Goal: Information Seeking & Learning: Learn about a topic

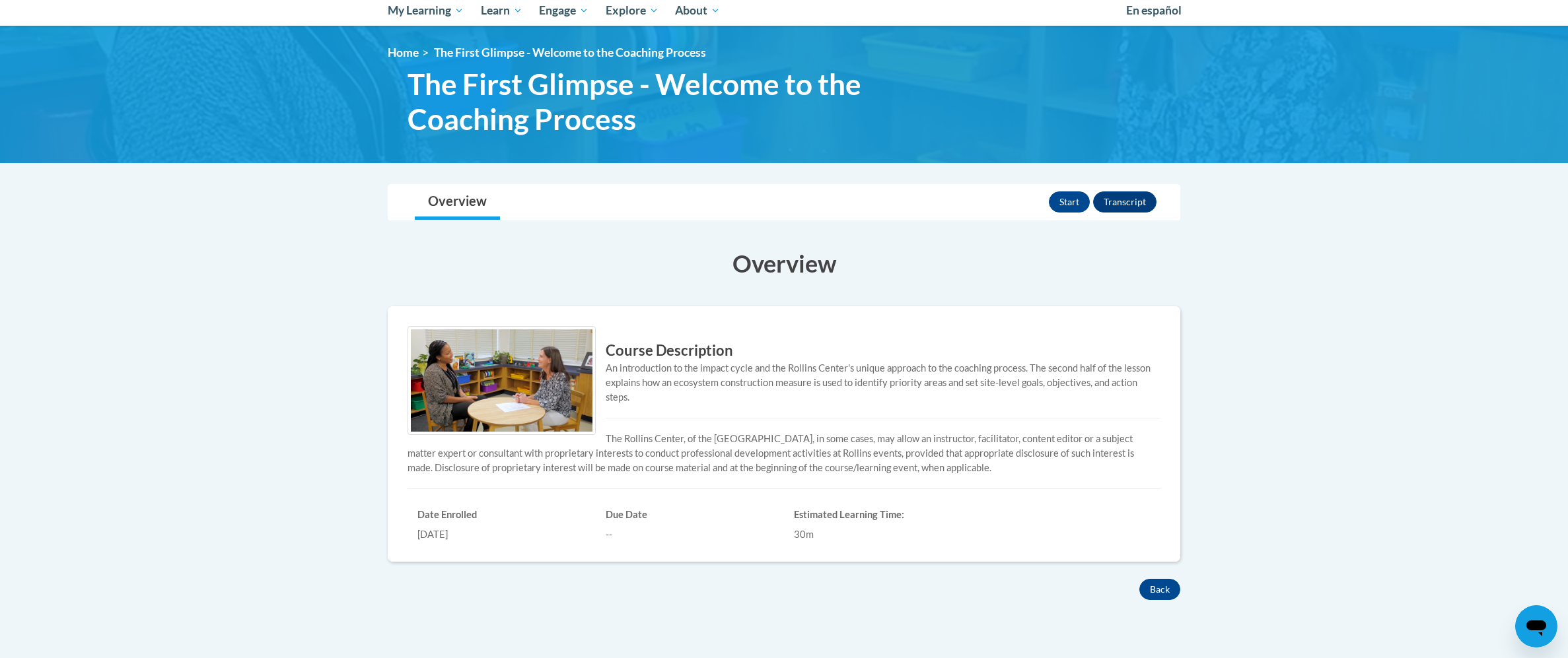
scroll to position [122, 0]
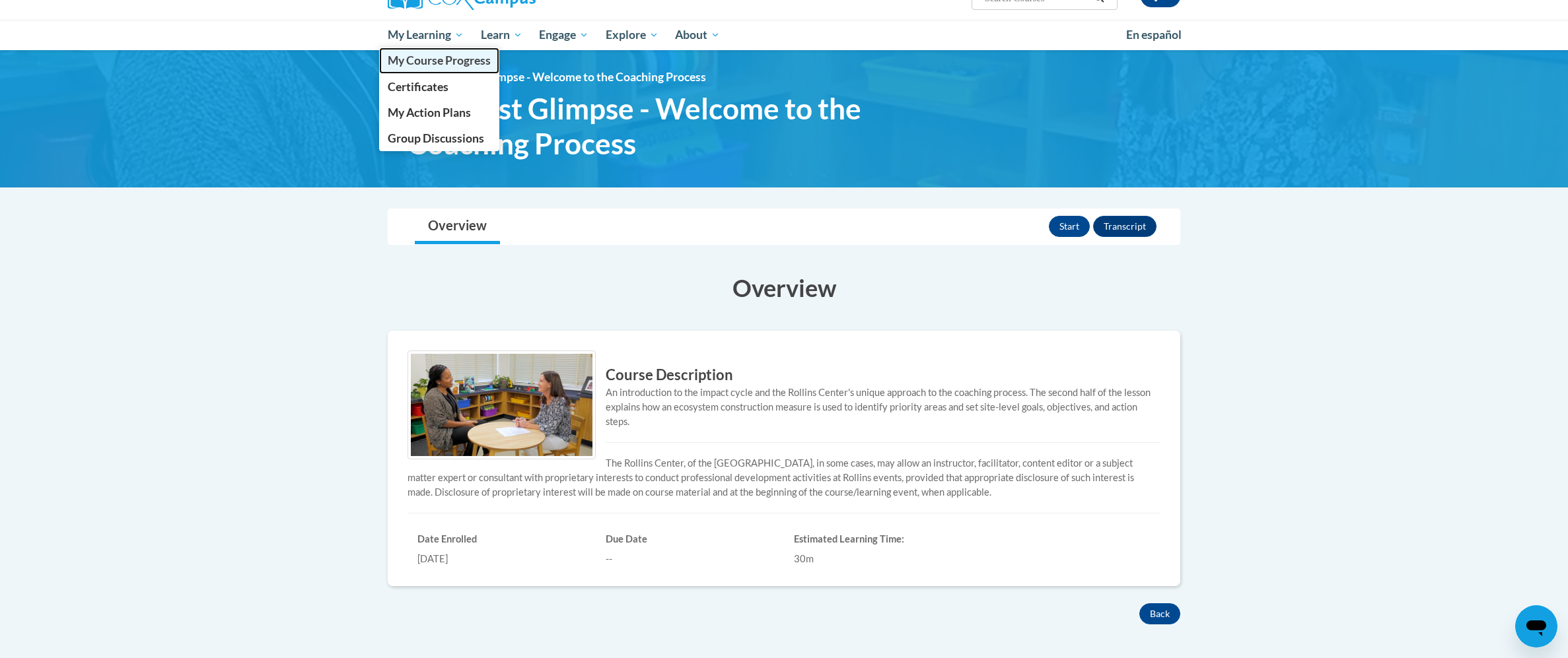
click at [459, 57] on span "My Course Progress" at bounding box center [439, 61] width 103 height 14
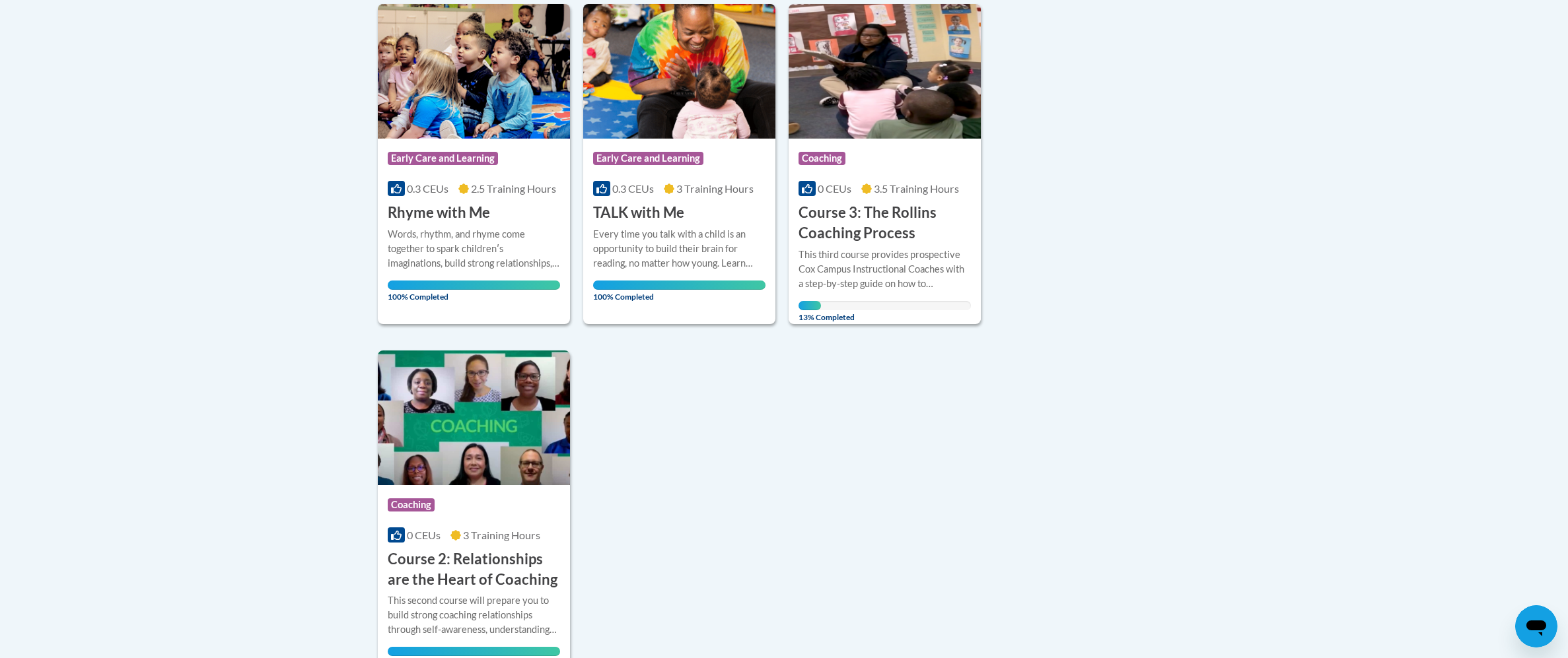
scroll to position [1108, 0]
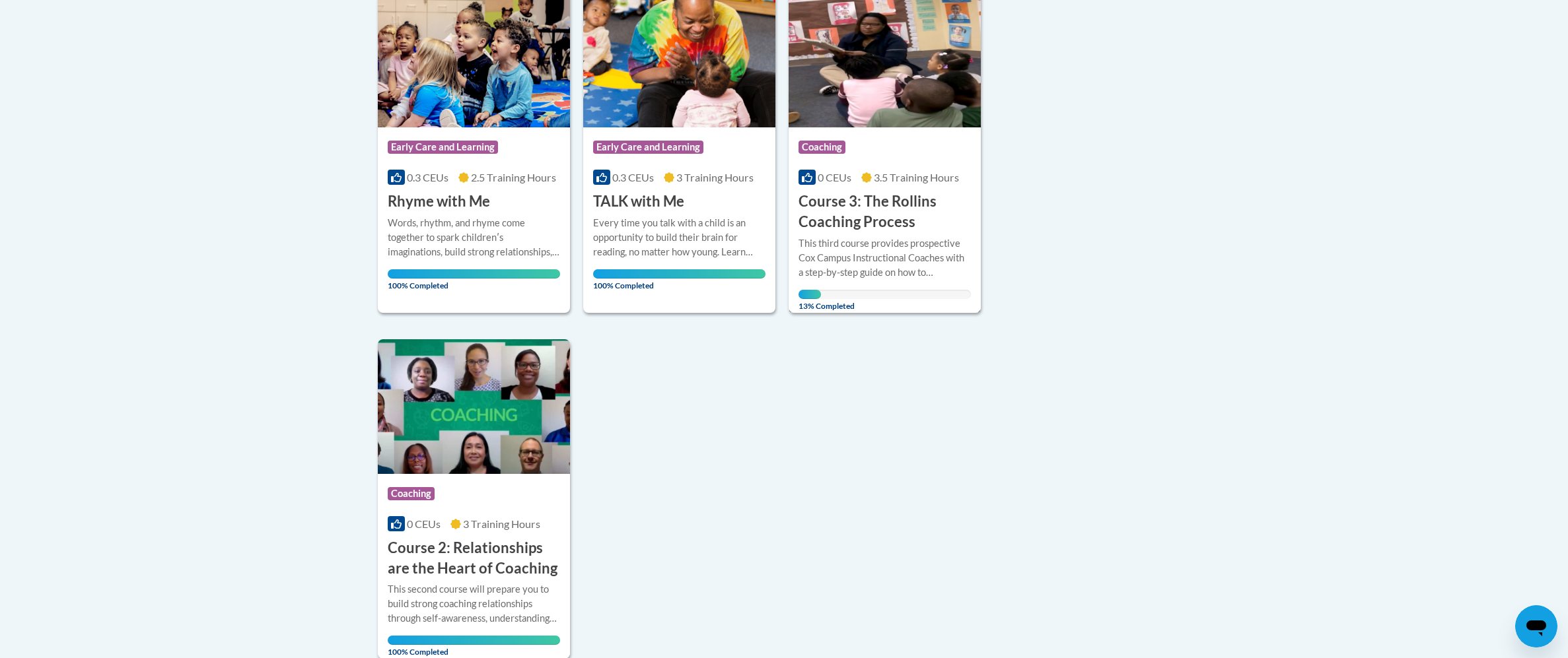
click at [834, 243] on div "This third course provides prospective Cox Campus Instructional Coaches with a …" at bounding box center [884, 258] width 173 height 43
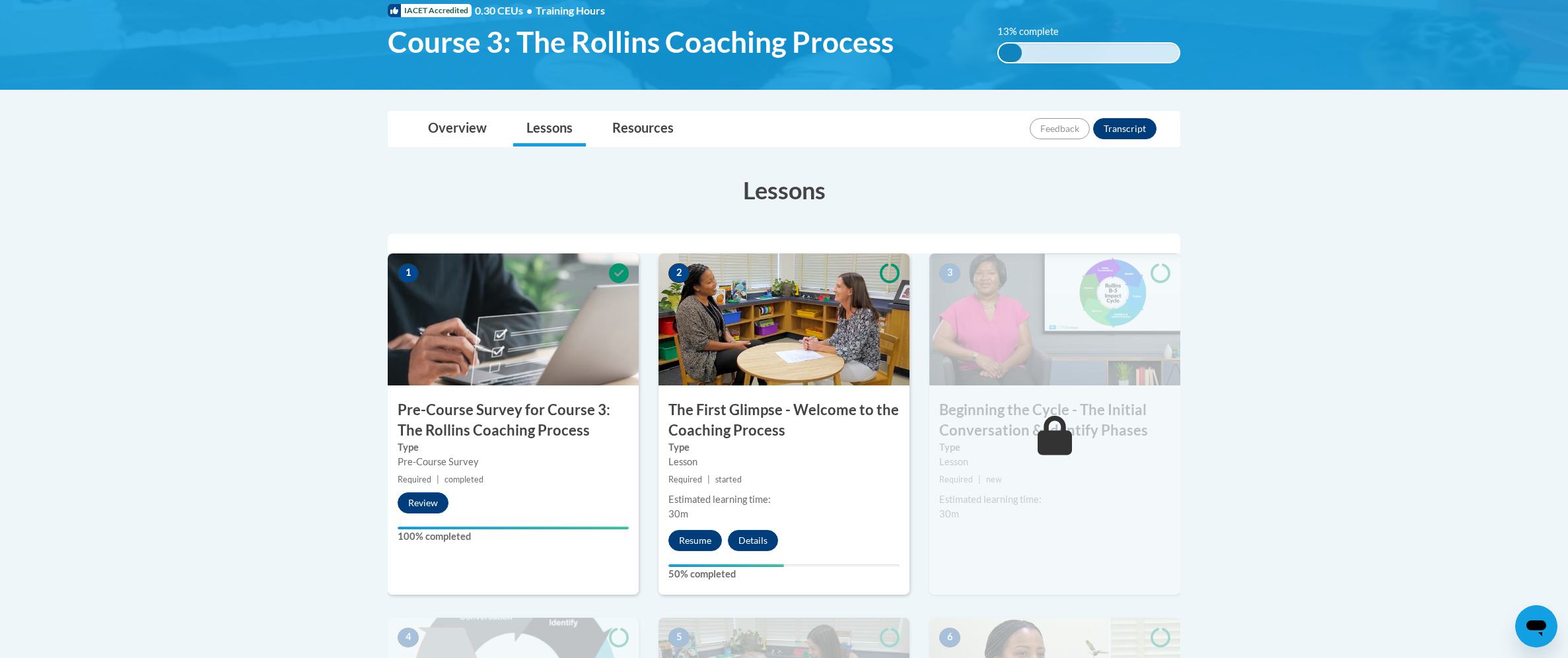
scroll to position [263, 0]
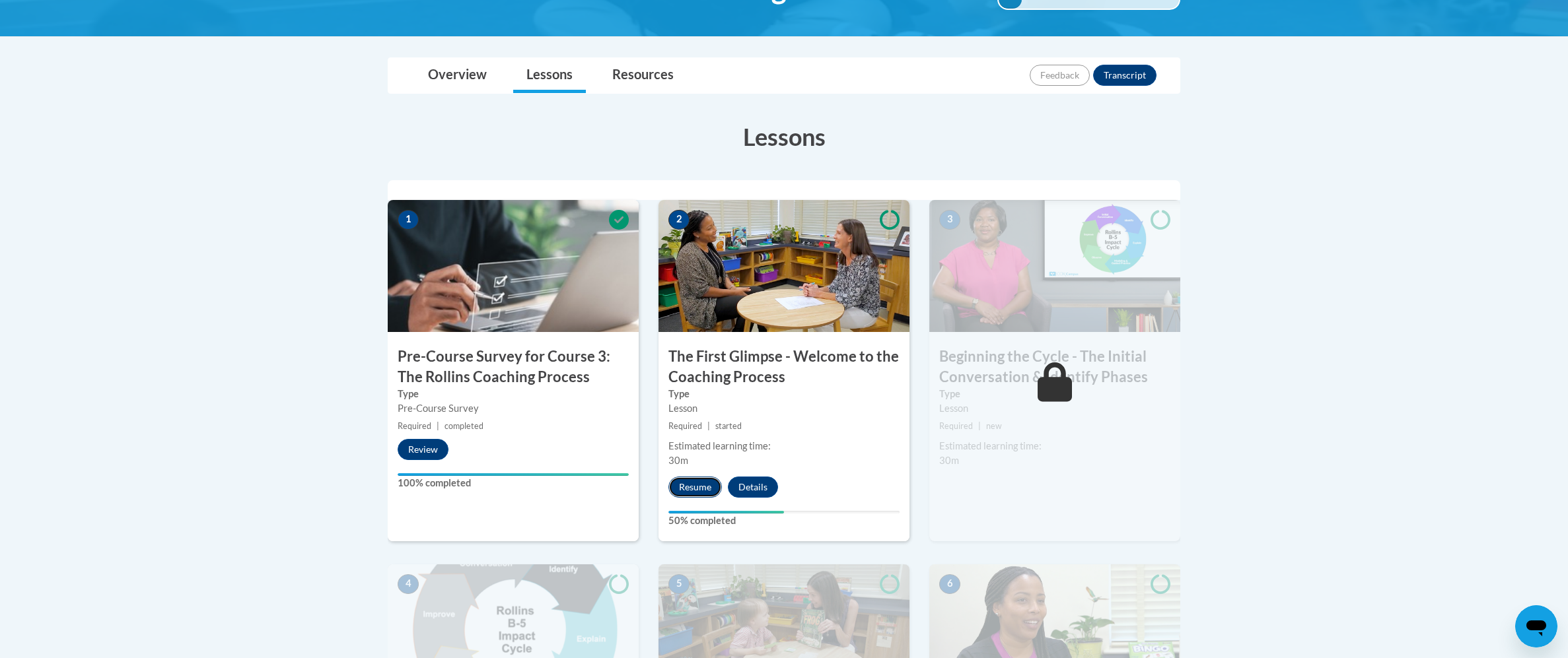
click at [705, 488] on button "Resume" at bounding box center [695, 487] width 54 height 21
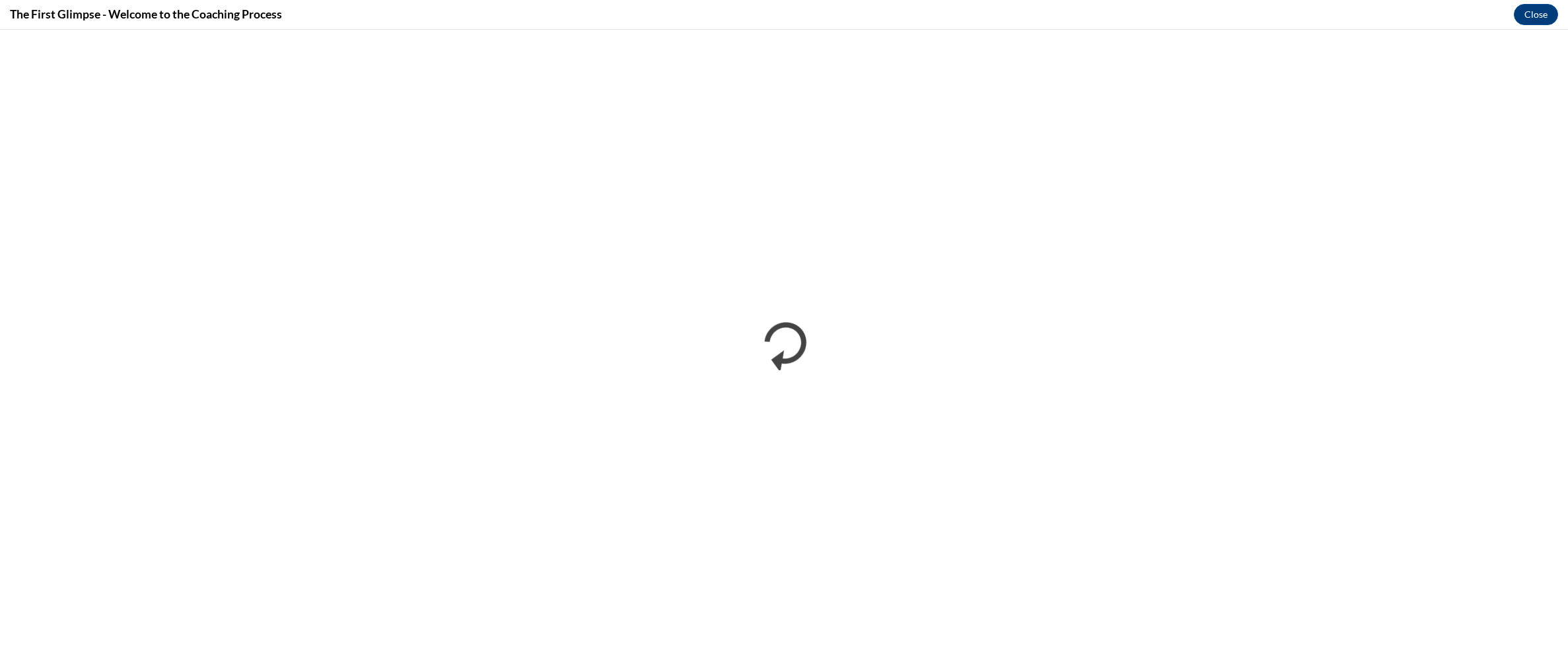
scroll to position [0, 0]
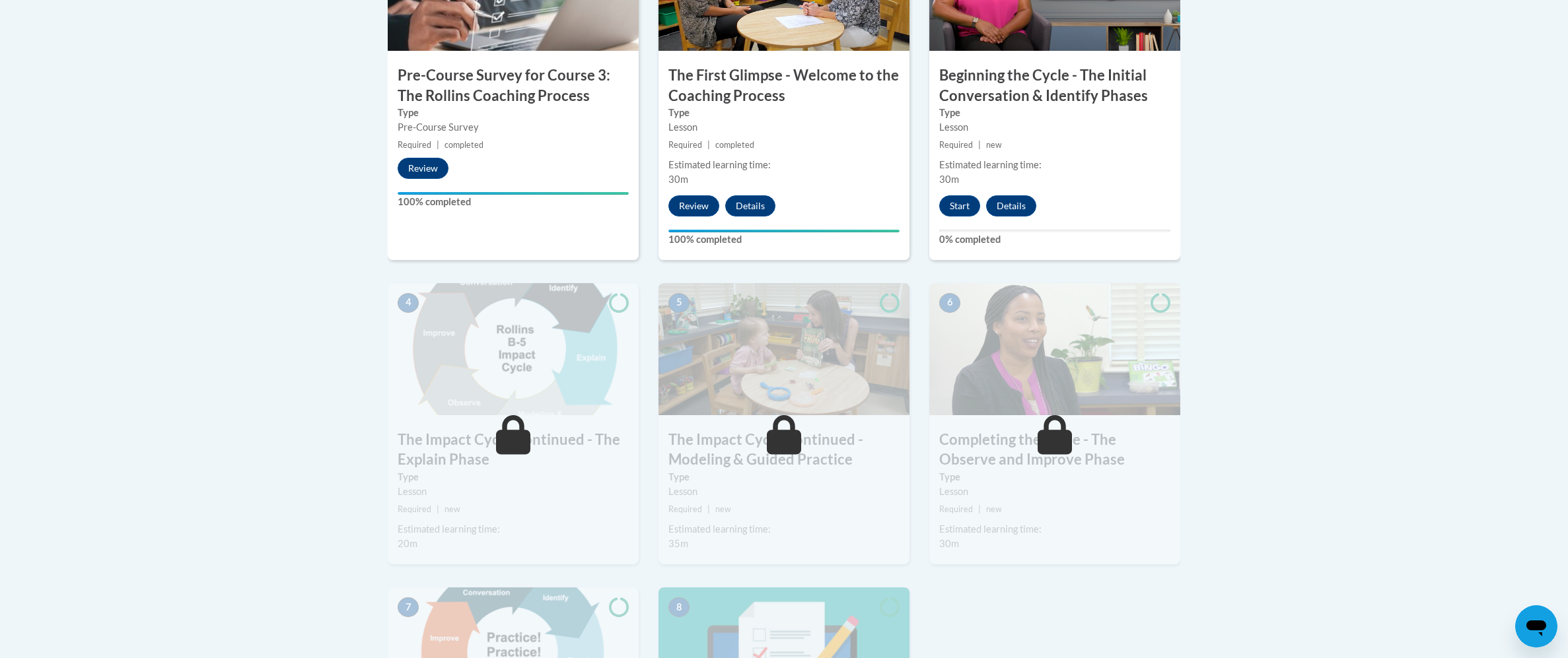
scroll to position [474, 0]
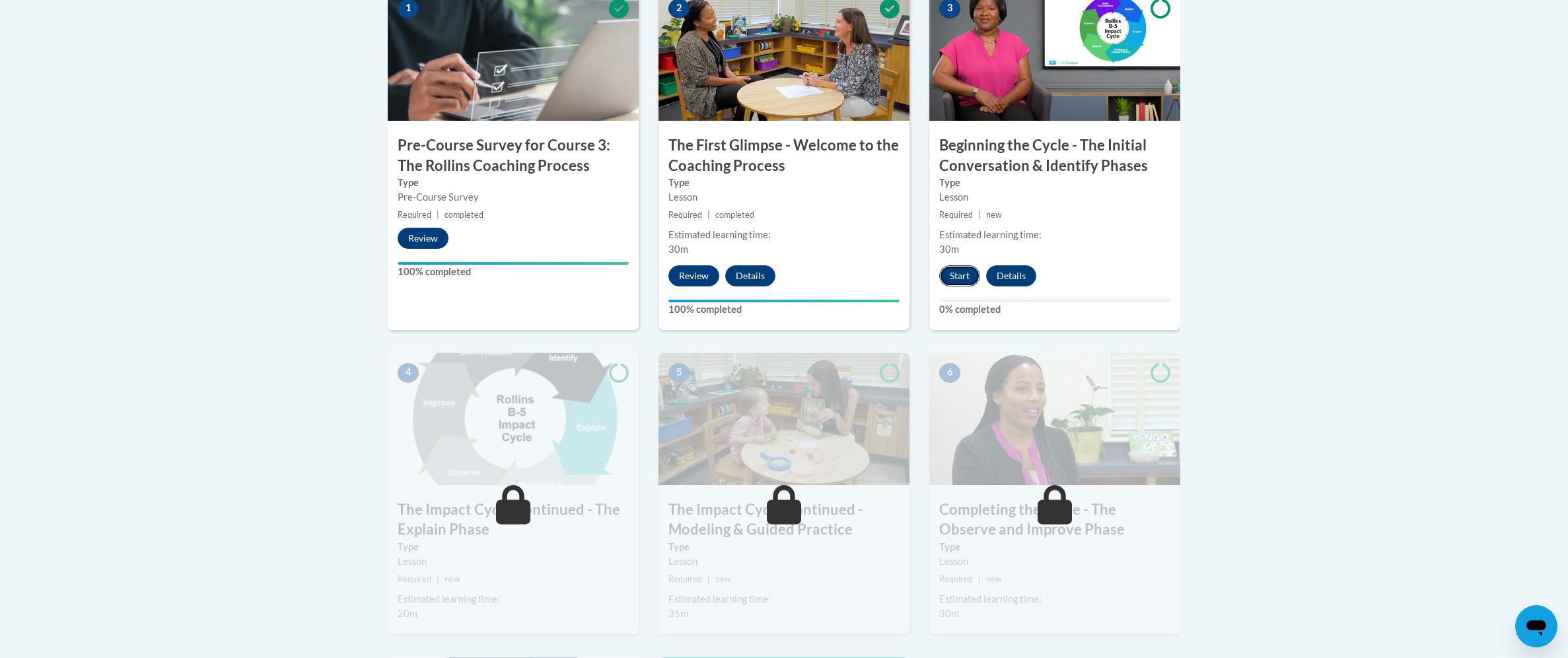
click at [959, 281] on button "Start" at bounding box center [960, 276] width 41 height 21
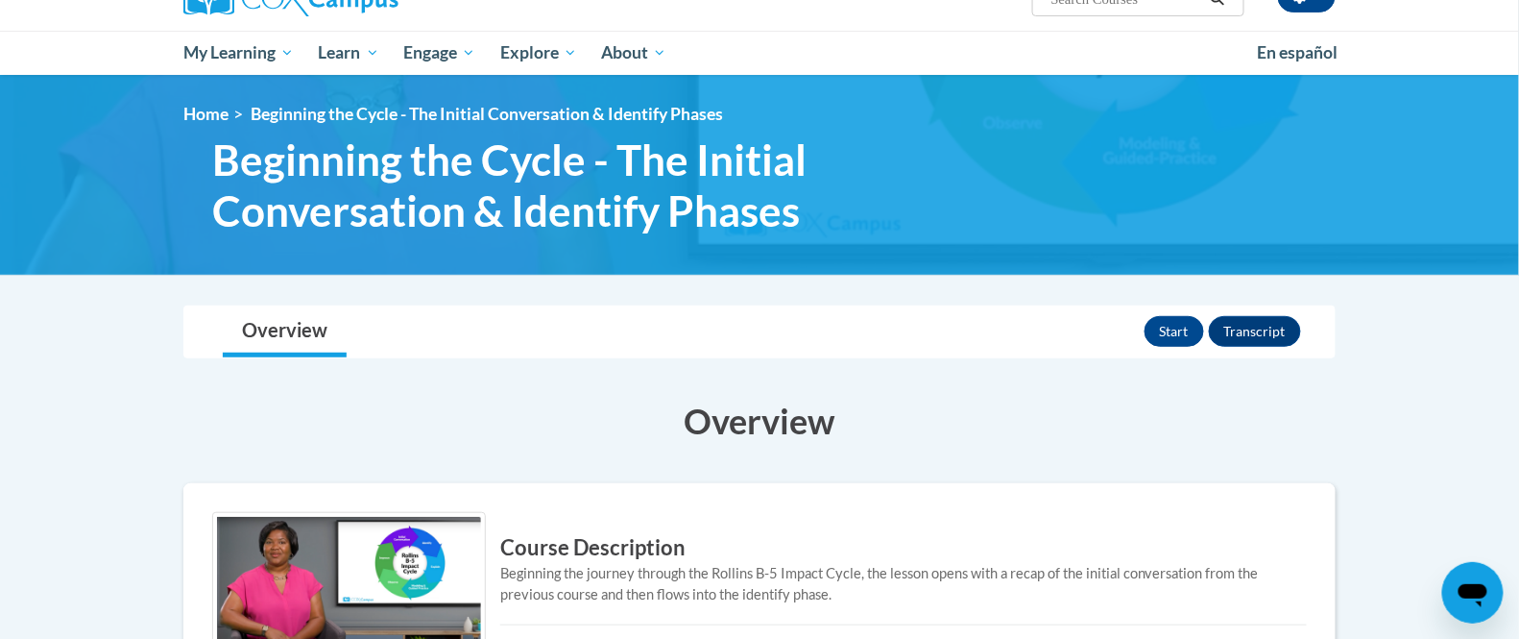
scroll to position [163, 0]
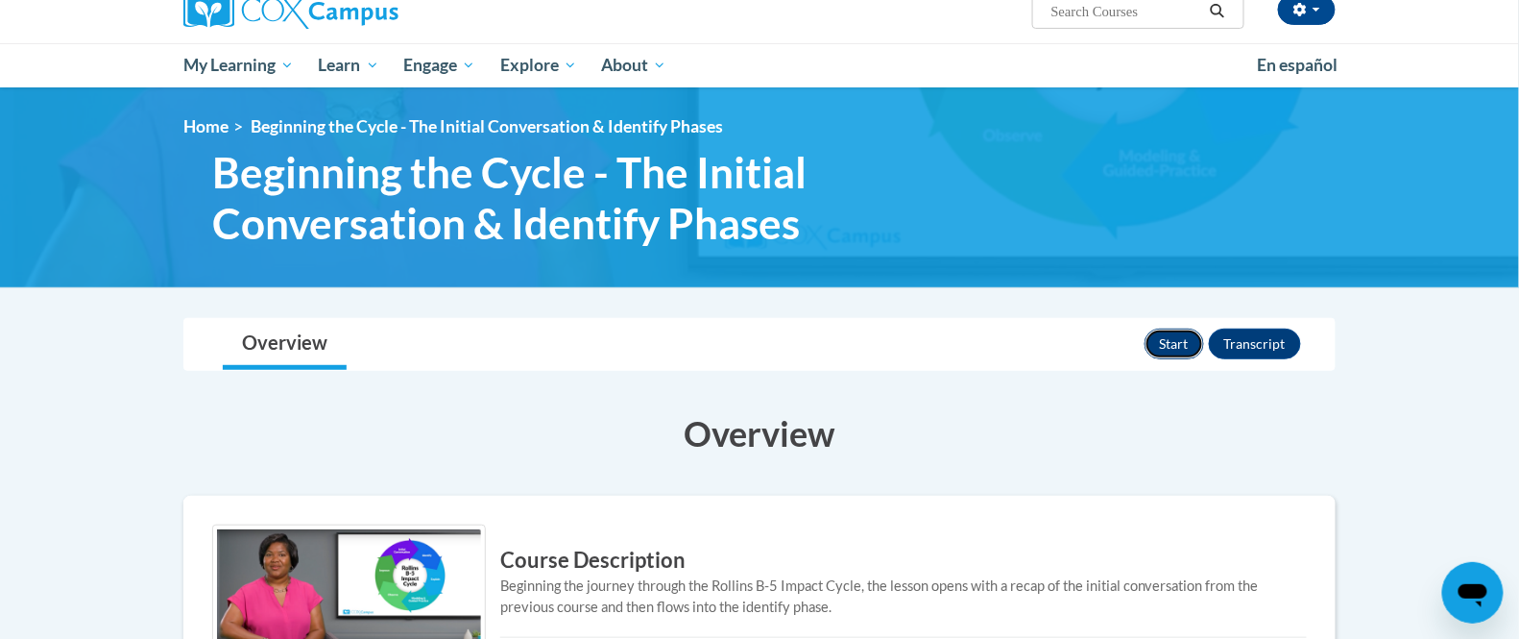
click at [1188, 345] on button "Start" at bounding box center [1175, 343] width 60 height 31
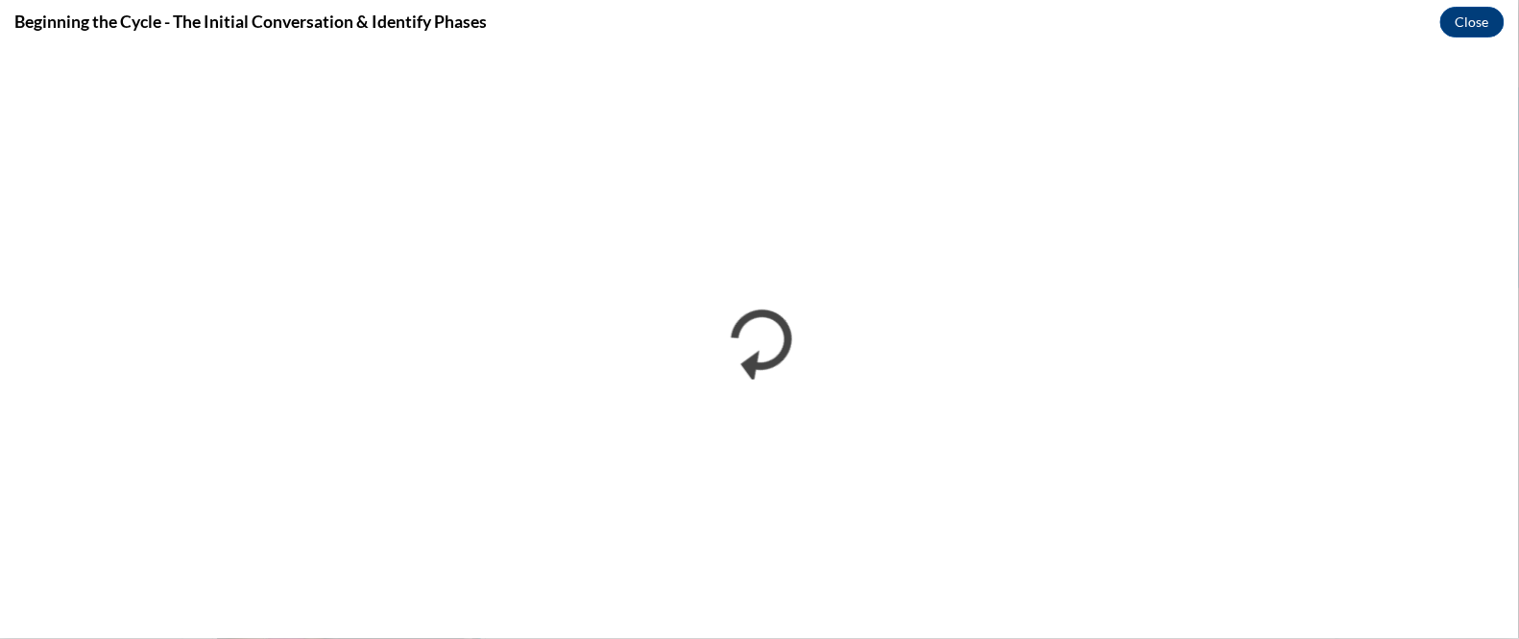
scroll to position [0, 0]
